Goal: Task Accomplishment & Management: Use online tool/utility

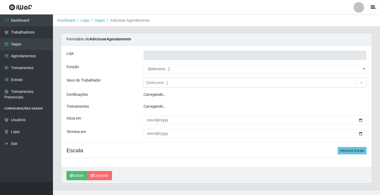
type input "Rede Econômico - Prata"
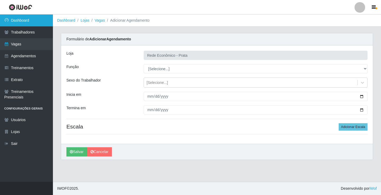
click at [36, 17] on link "Dashboard" at bounding box center [26, 21] width 53 height 12
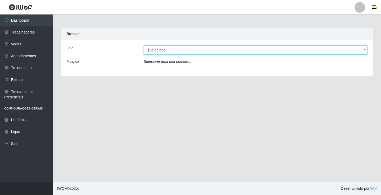
click at [364, 50] on select "[Selecione...] Rede Econômico - Prata" at bounding box center [256, 49] width 224 height 9
select select "192"
click at [144, 45] on select "[Selecione...] Rede Econômico - Prata" at bounding box center [256, 49] width 224 height 9
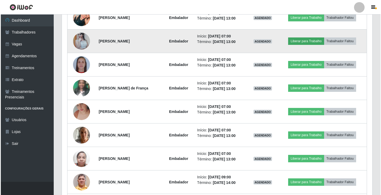
scroll to position [238, 0]
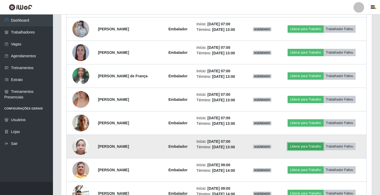
click at [301, 148] on button "Liberar para Trabalho" at bounding box center [305, 146] width 36 height 7
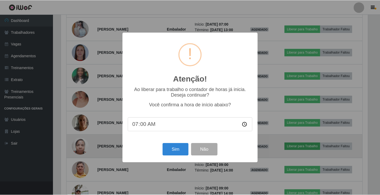
scroll to position [110, 308]
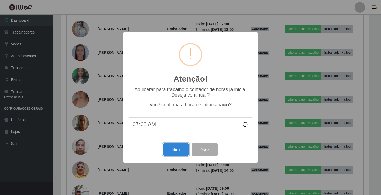
click at [173, 150] on button "Sim" at bounding box center [176, 150] width 26 height 12
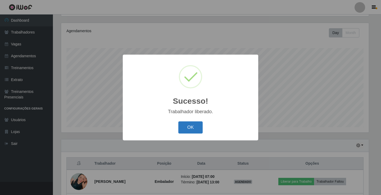
click at [189, 131] on button "OK" at bounding box center [190, 128] width 25 height 12
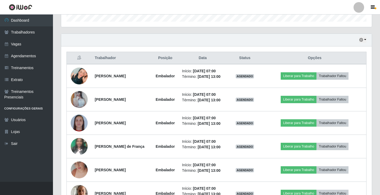
scroll to position [220, 0]
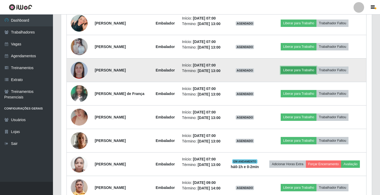
click at [297, 74] on button "Liberar para Trabalho" at bounding box center [298, 70] width 36 height 7
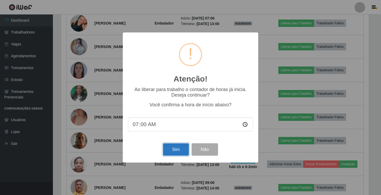
click at [171, 147] on button "Sim" at bounding box center [176, 150] width 26 height 12
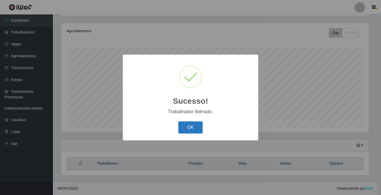
click at [185, 127] on button "OK" at bounding box center [190, 128] width 25 height 12
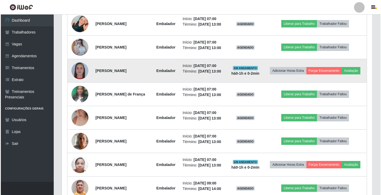
scroll to position [220, 0]
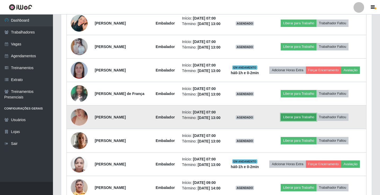
click at [300, 121] on button "Liberar para Trabalho" at bounding box center [298, 117] width 36 height 7
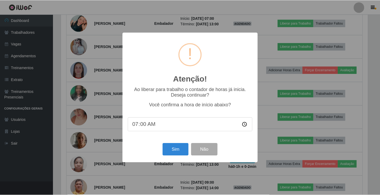
scroll to position [110, 308]
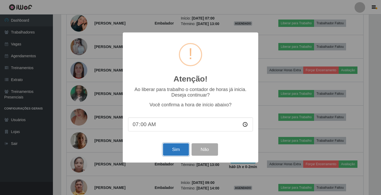
click at [171, 147] on button "Sim" at bounding box center [176, 150] width 26 height 12
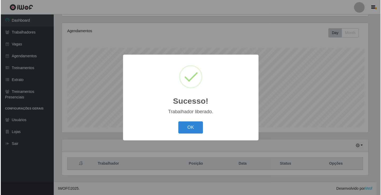
scroll to position [0, 0]
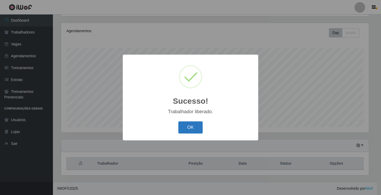
click at [185, 132] on button "OK" at bounding box center [190, 128] width 25 height 12
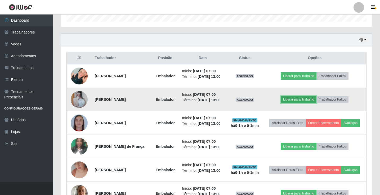
click at [304, 103] on button "Liberar para Trabalho" at bounding box center [298, 99] width 36 height 7
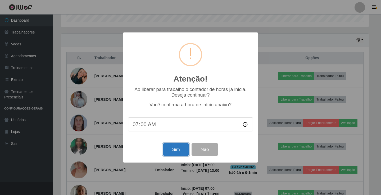
click at [177, 149] on button "Sim" at bounding box center [176, 150] width 26 height 12
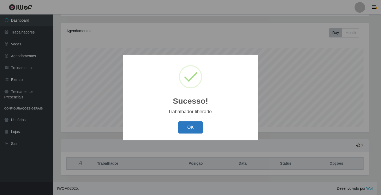
click at [191, 130] on button "OK" at bounding box center [190, 128] width 25 height 12
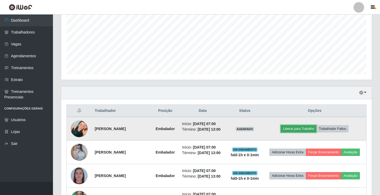
click at [298, 130] on button "Liberar para Trabalho" at bounding box center [298, 128] width 36 height 7
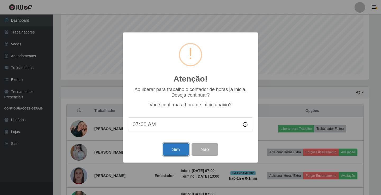
click at [179, 151] on button "Sim" at bounding box center [176, 150] width 26 height 12
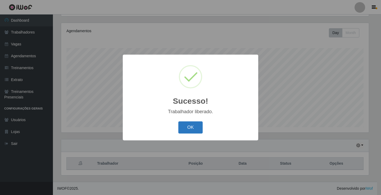
click at [192, 130] on button "OK" at bounding box center [190, 128] width 25 height 12
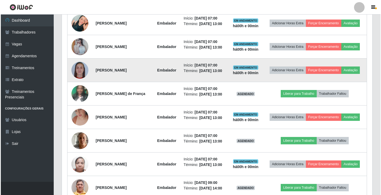
scroll to position [247, 0]
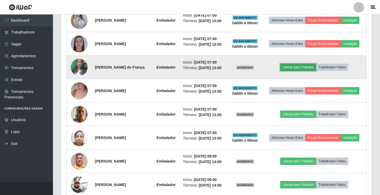
click at [297, 67] on button "Liberar para Trabalho" at bounding box center [298, 67] width 36 height 7
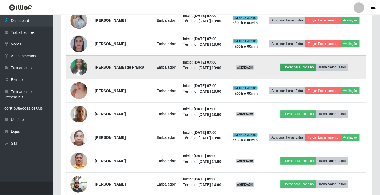
scroll to position [110, 308]
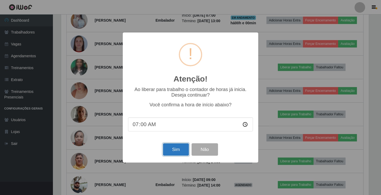
click at [174, 152] on button "Sim" at bounding box center [176, 150] width 26 height 12
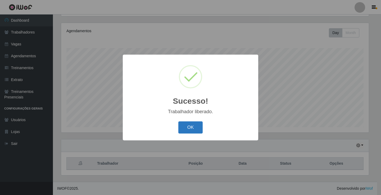
click at [187, 127] on button "OK" at bounding box center [190, 128] width 25 height 12
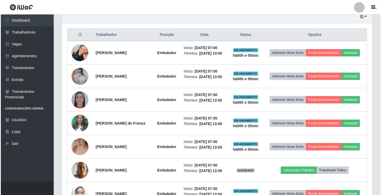
scroll to position [220, 0]
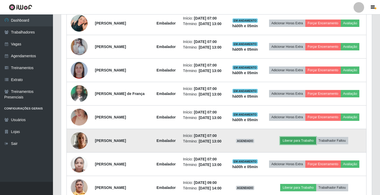
click at [300, 142] on button "Liberar para Trabalho" at bounding box center [298, 140] width 36 height 7
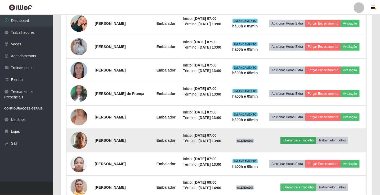
scroll to position [110, 308]
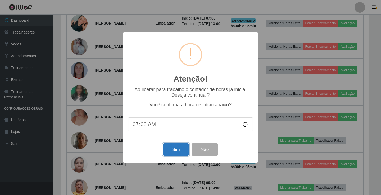
click at [173, 151] on button "Sim" at bounding box center [176, 150] width 26 height 12
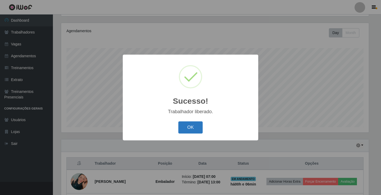
click at [192, 131] on button "OK" at bounding box center [190, 128] width 25 height 12
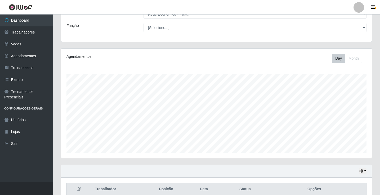
scroll to position [0, 0]
